Goal: Task Accomplishment & Management: Manage account settings

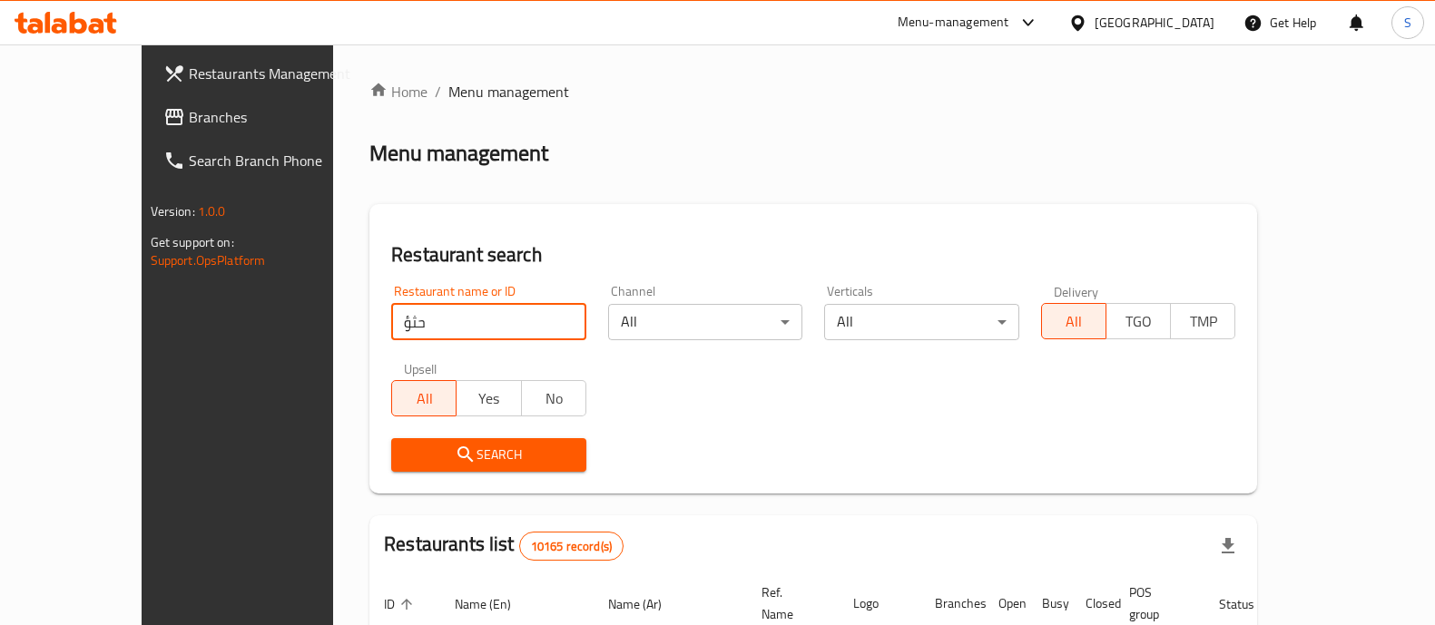
scroll to position [26, 0]
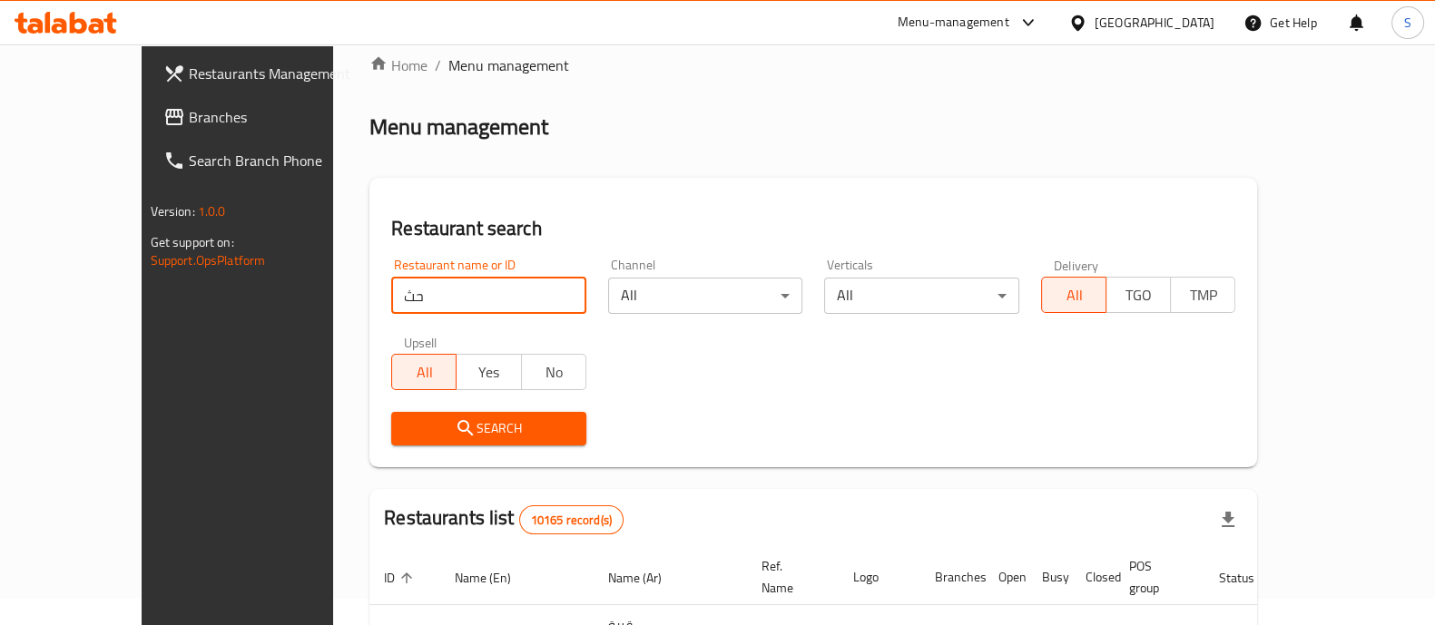
type input "ح"
type input "pec burger"
click button "Search" at bounding box center [488, 429] width 195 height 34
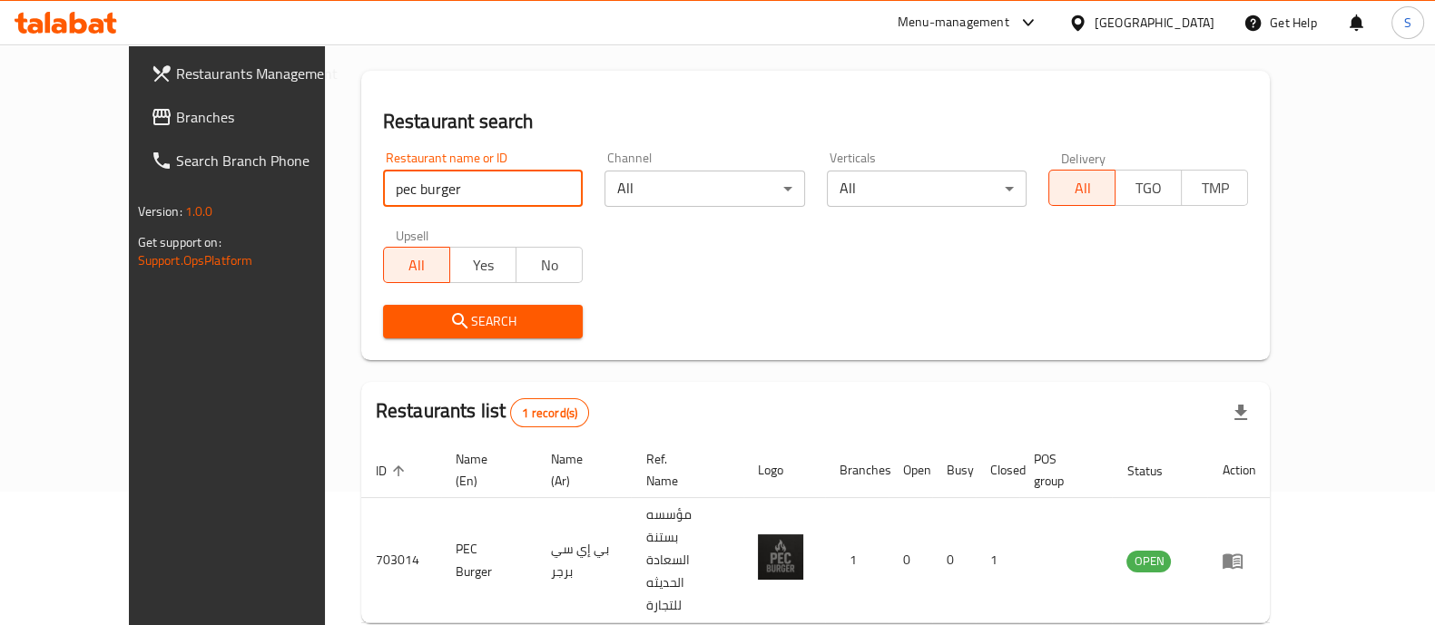
scroll to position [141, 0]
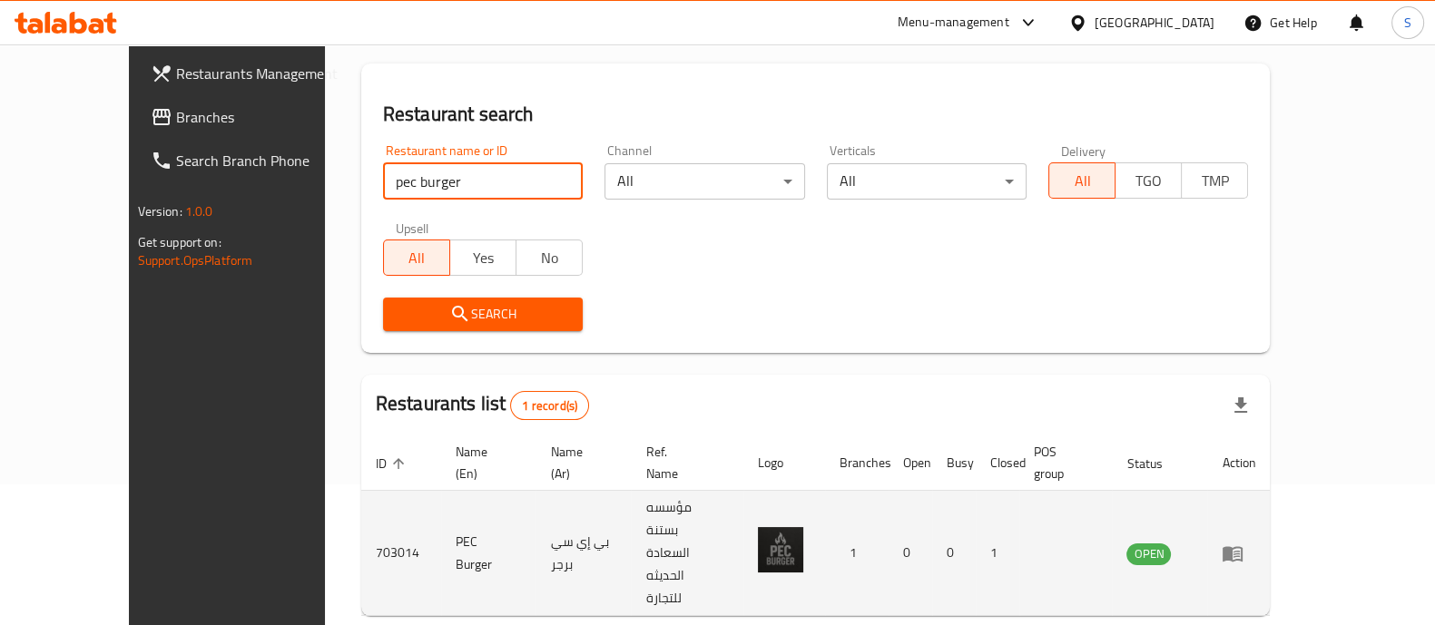
click at [361, 506] on td "703014" at bounding box center [401, 553] width 80 height 125
copy td "703014"
click at [1243, 546] on icon "enhanced table" at bounding box center [1233, 553] width 20 height 15
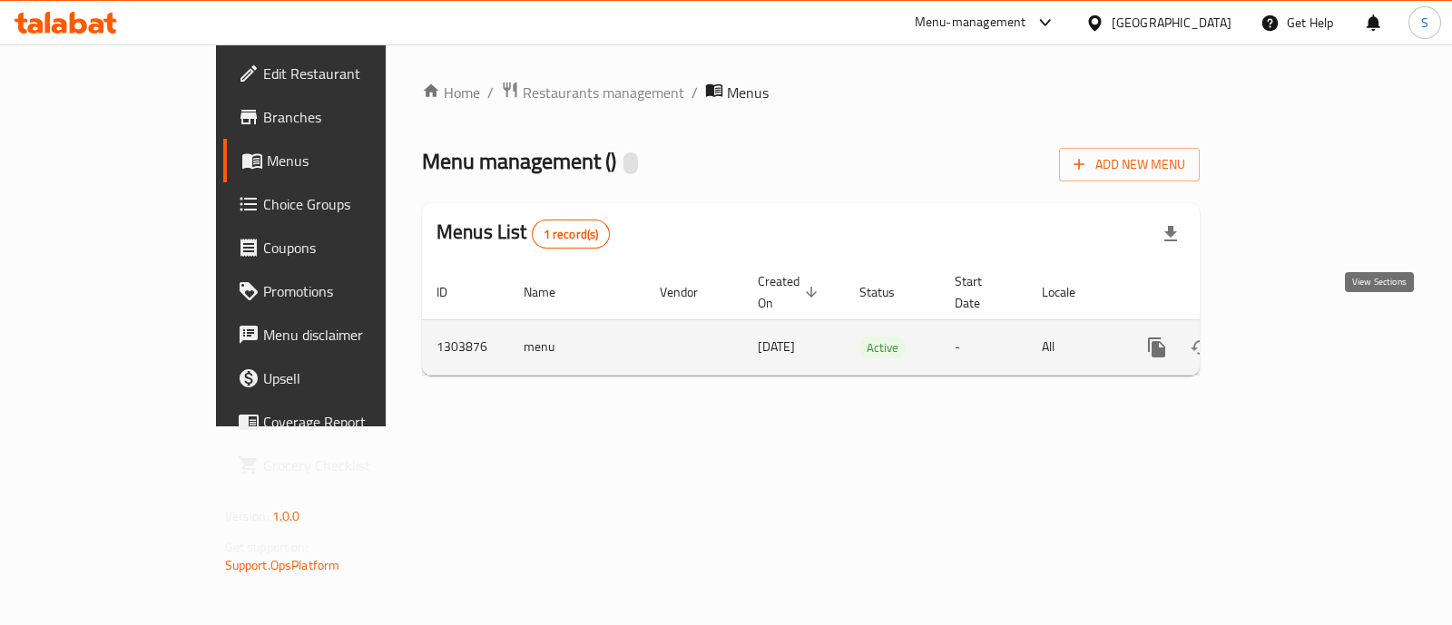
click at [1299, 337] on icon "enhanced table" at bounding box center [1288, 348] width 22 height 22
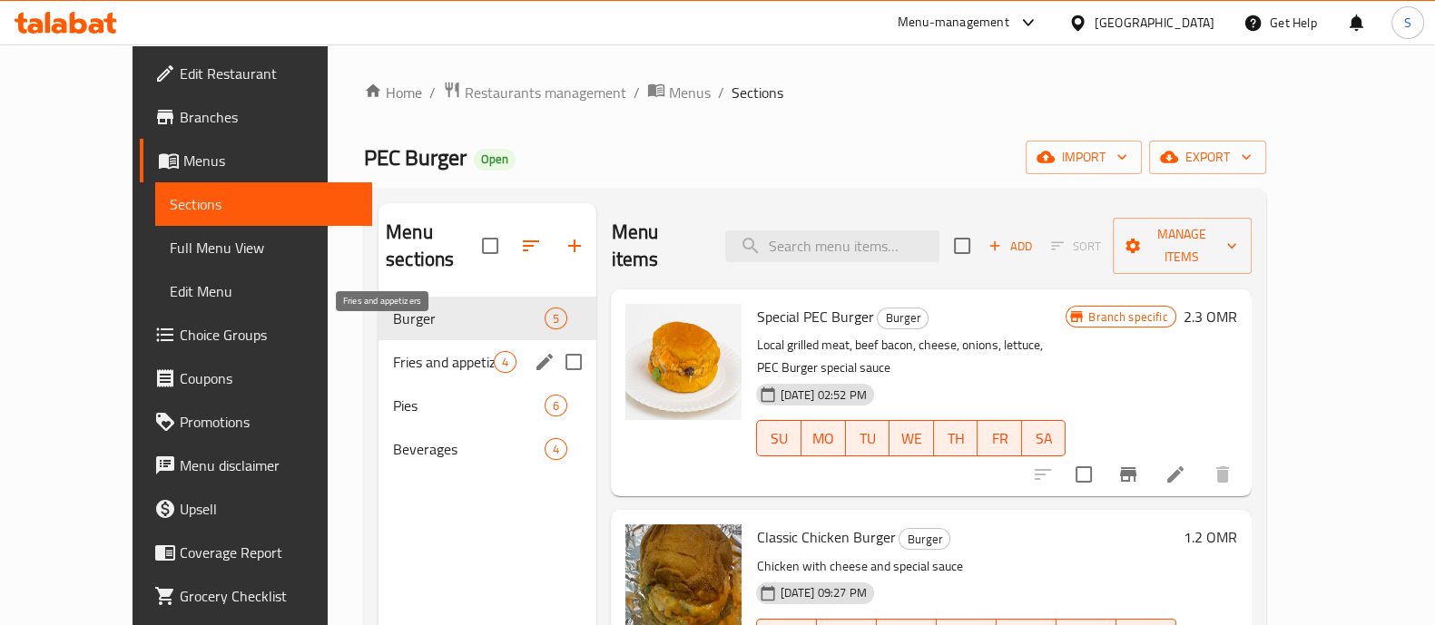
click at [393, 351] on span "Fries and appetizers" at bounding box center [443, 362] width 101 height 22
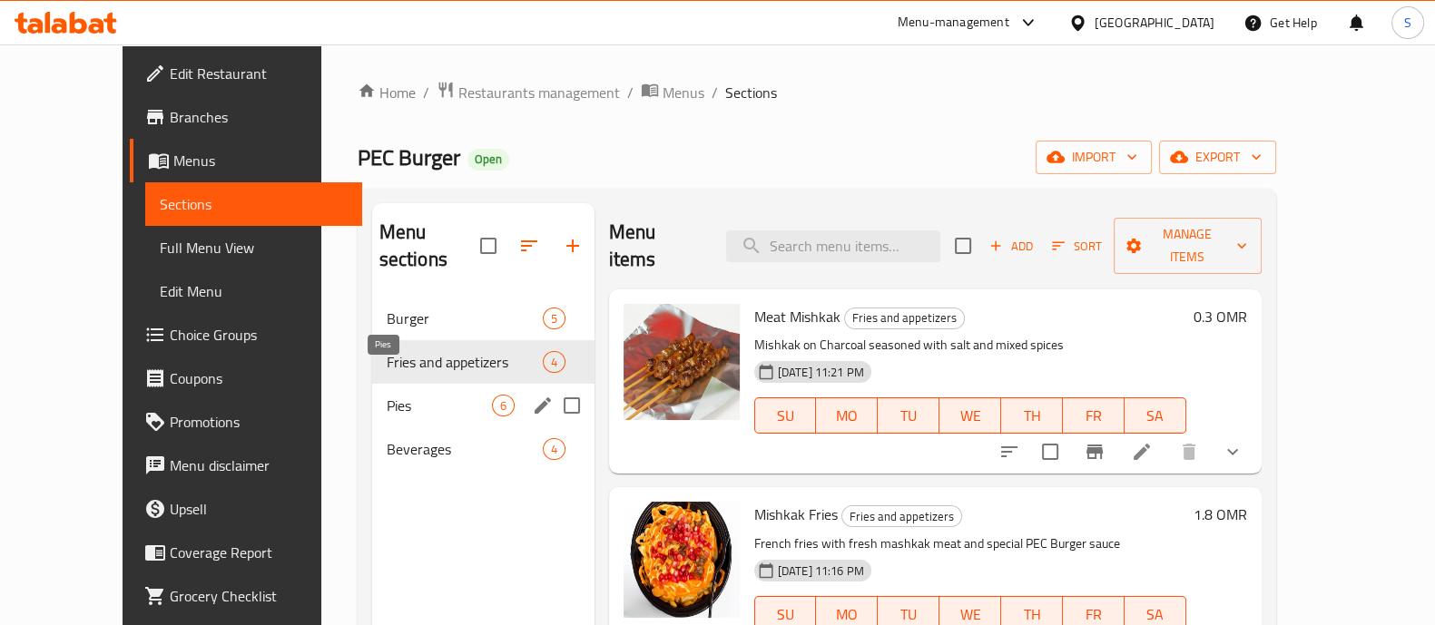
click at [395, 395] on span "Pies" at bounding box center [439, 406] width 105 height 22
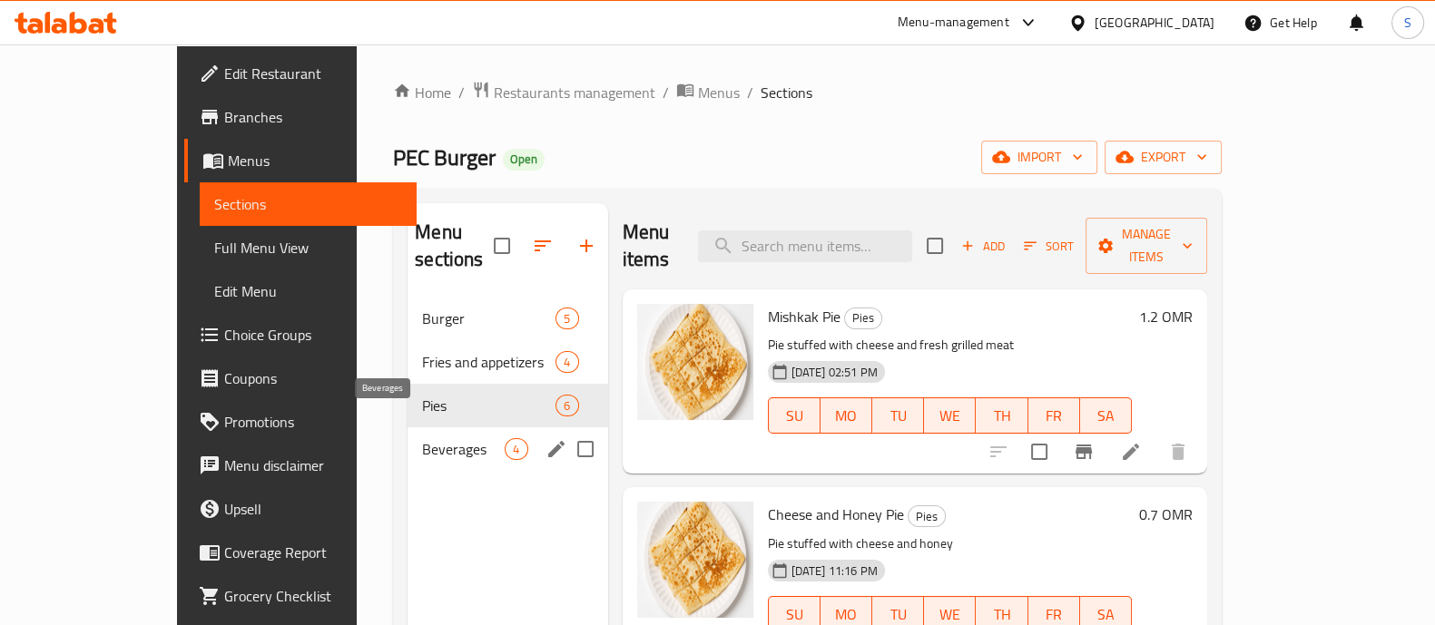
click at [422, 438] on span "Beverages" at bounding box center [463, 449] width 83 height 22
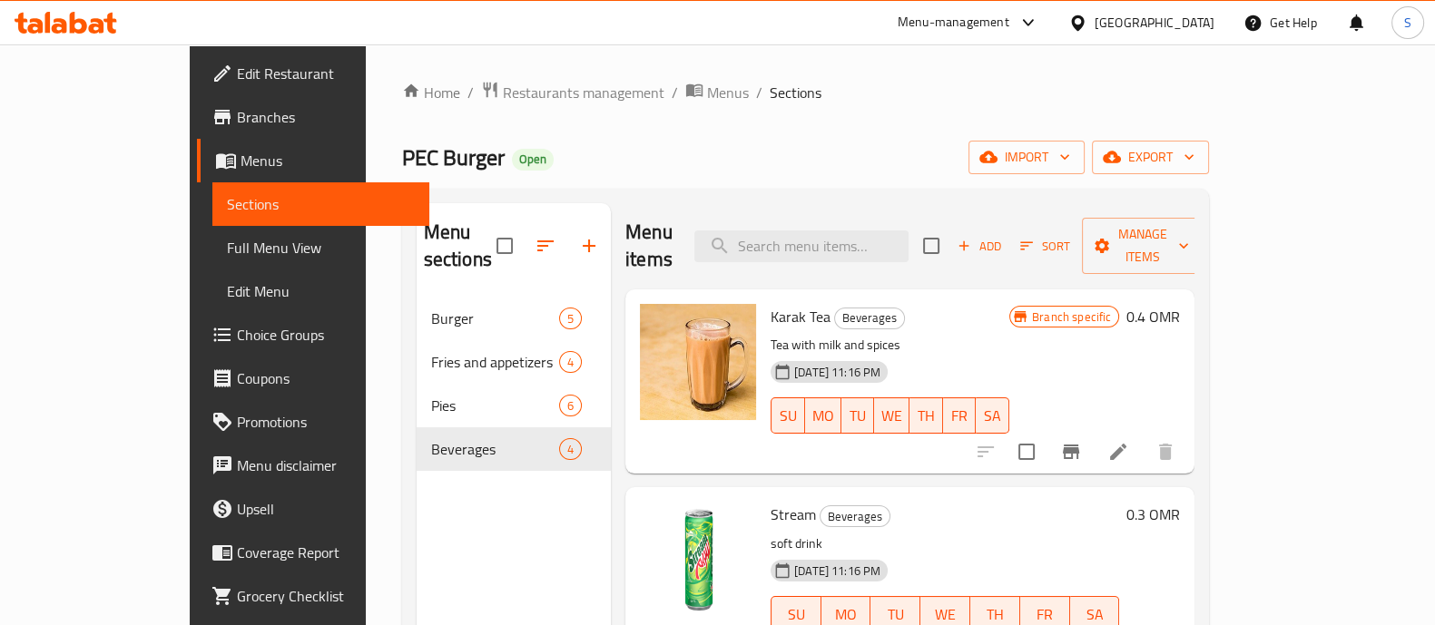
click at [197, 90] on link "Edit Restaurant" at bounding box center [313, 74] width 232 height 44
